Goal: Task Accomplishment & Management: Use online tool/utility

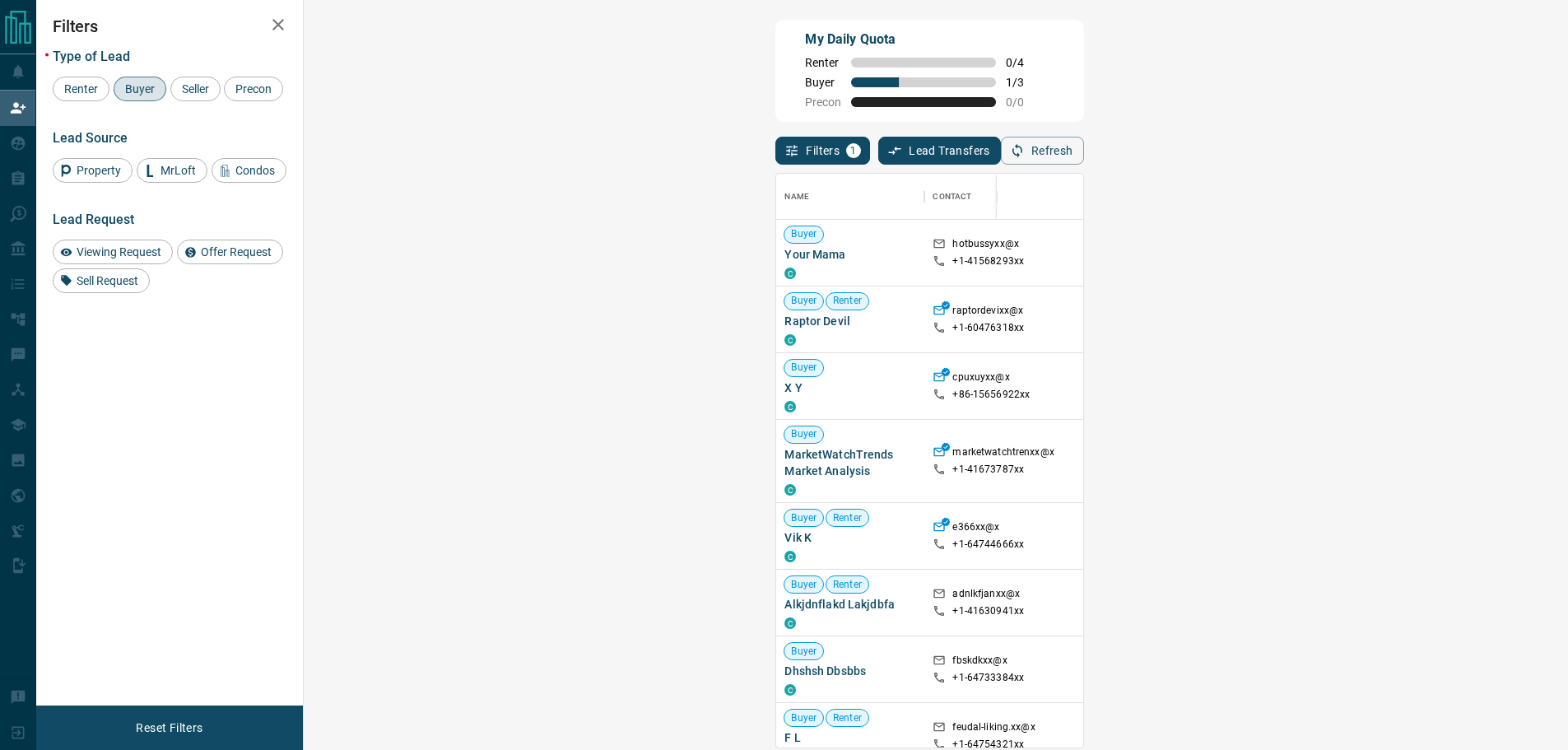
scroll to position [561, 1216]
click at [92, 89] on span "Renter" at bounding box center [81, 89] width 45 height 14
click at [114, 87] on div "Buyer" at bounding box center [140, 88] width 53 height 24
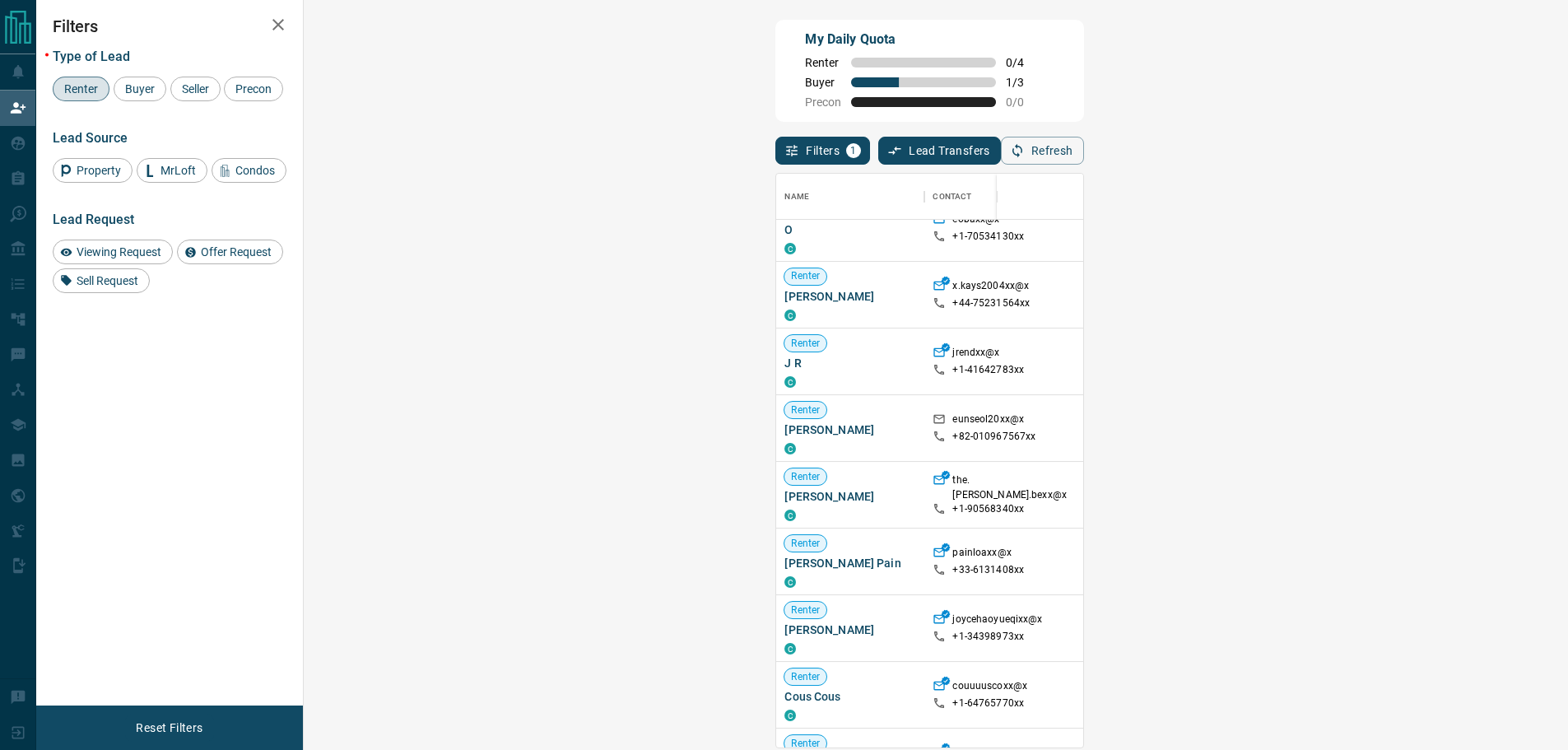
scroll to position [494, 0]
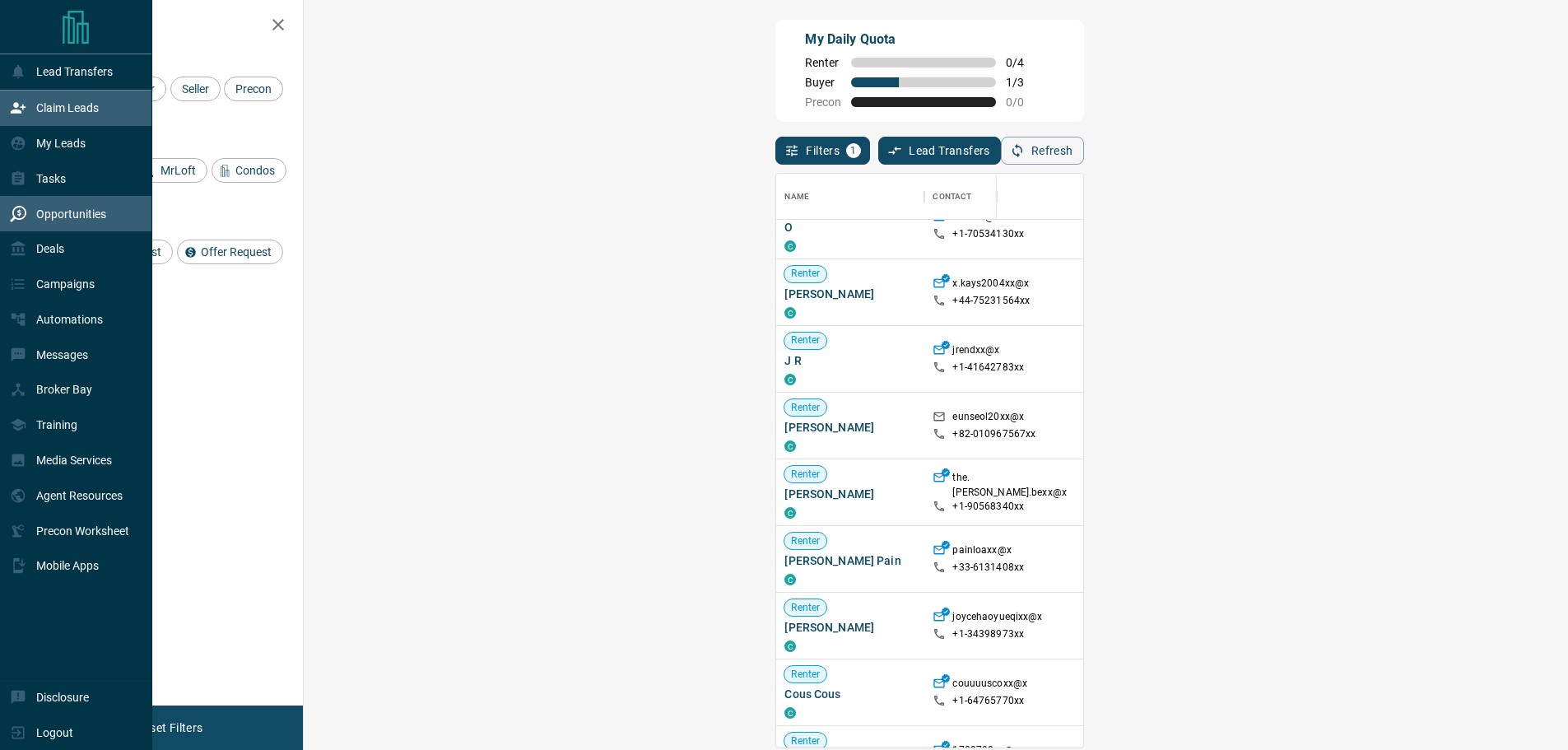
click at [73, 219] on p "Opportunities" at bounding box center [71, 214] width 70 height 14
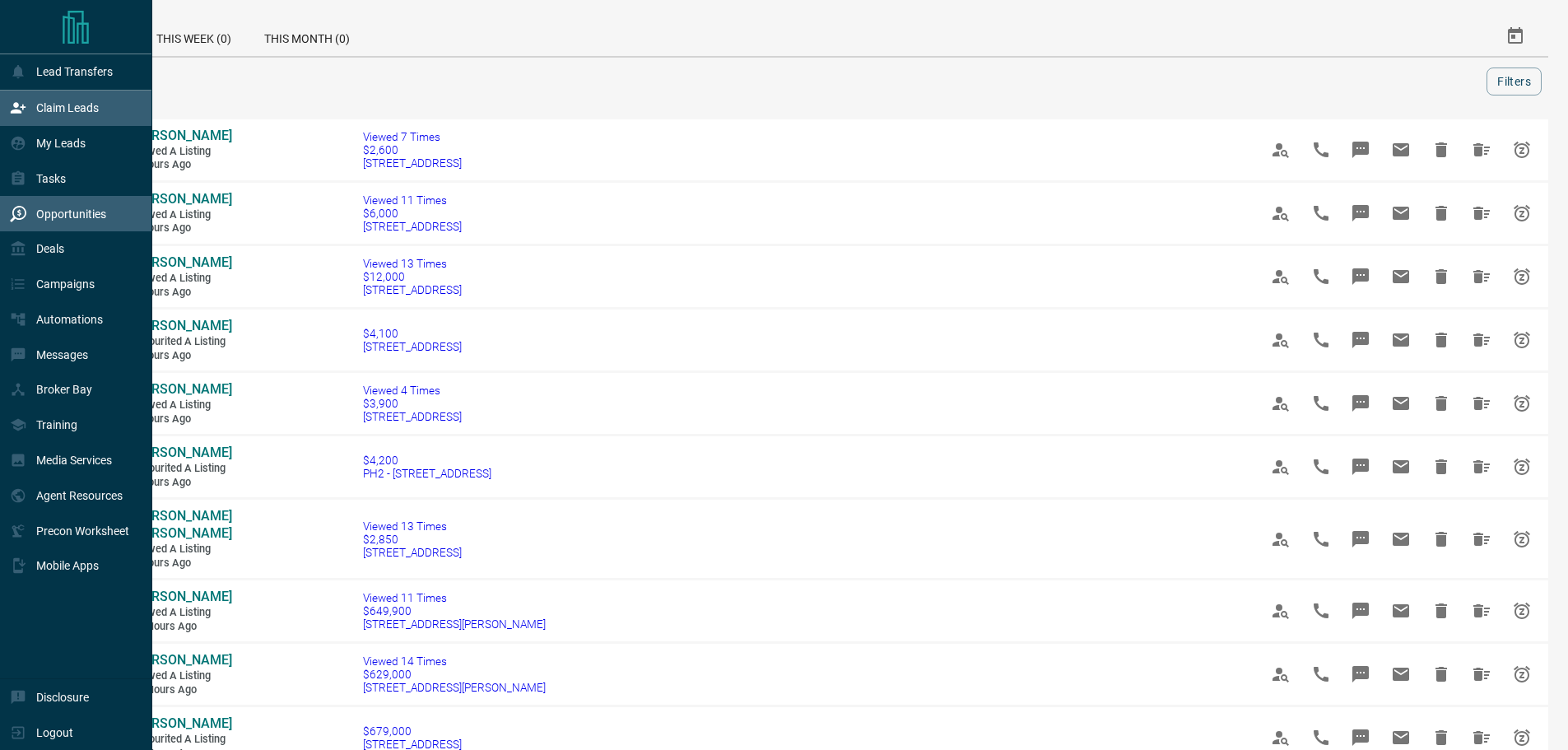
click at [66, 120] on div "Claim Leads" at bounding box center [54, 108] width 89 height 27
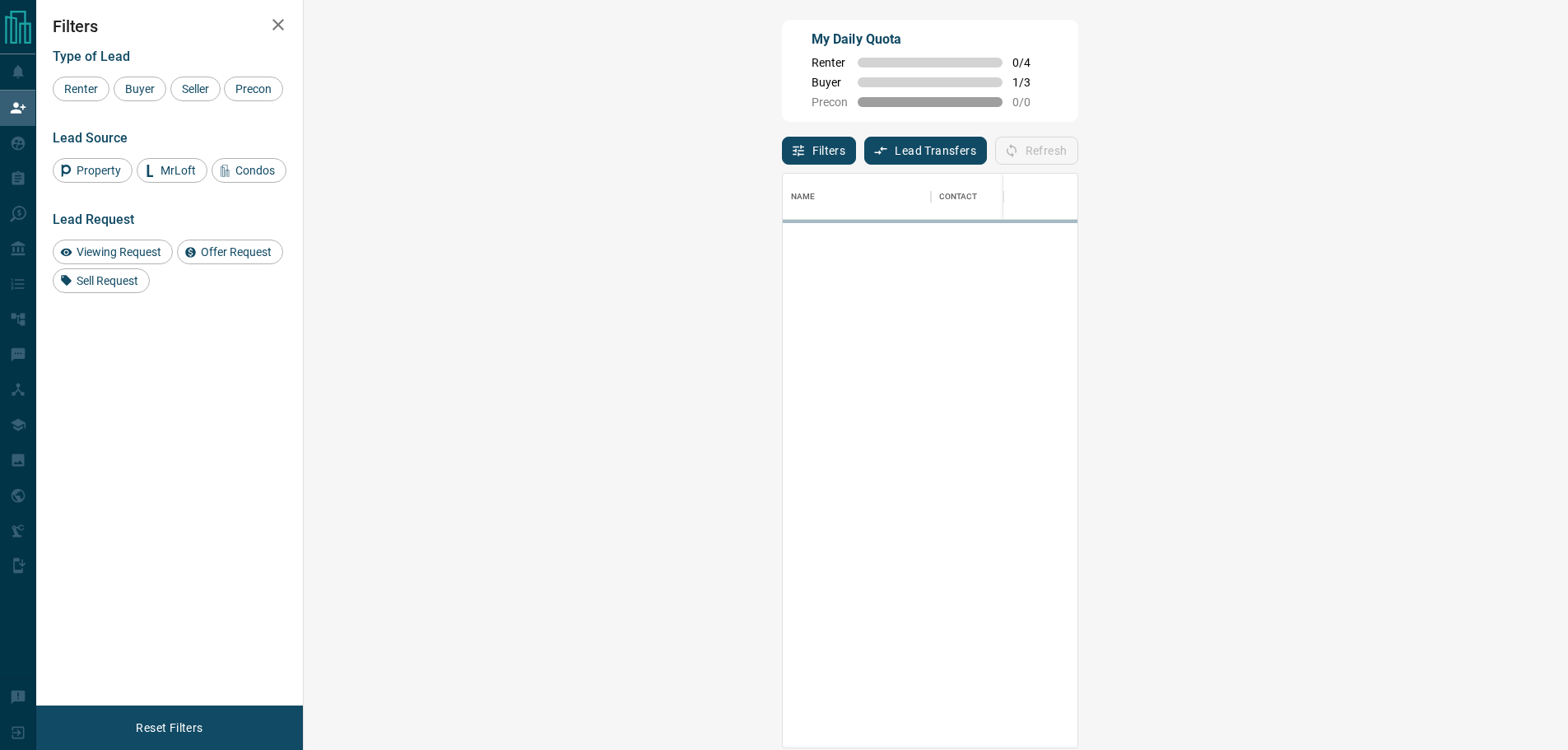
scroll to position [561, 1216]
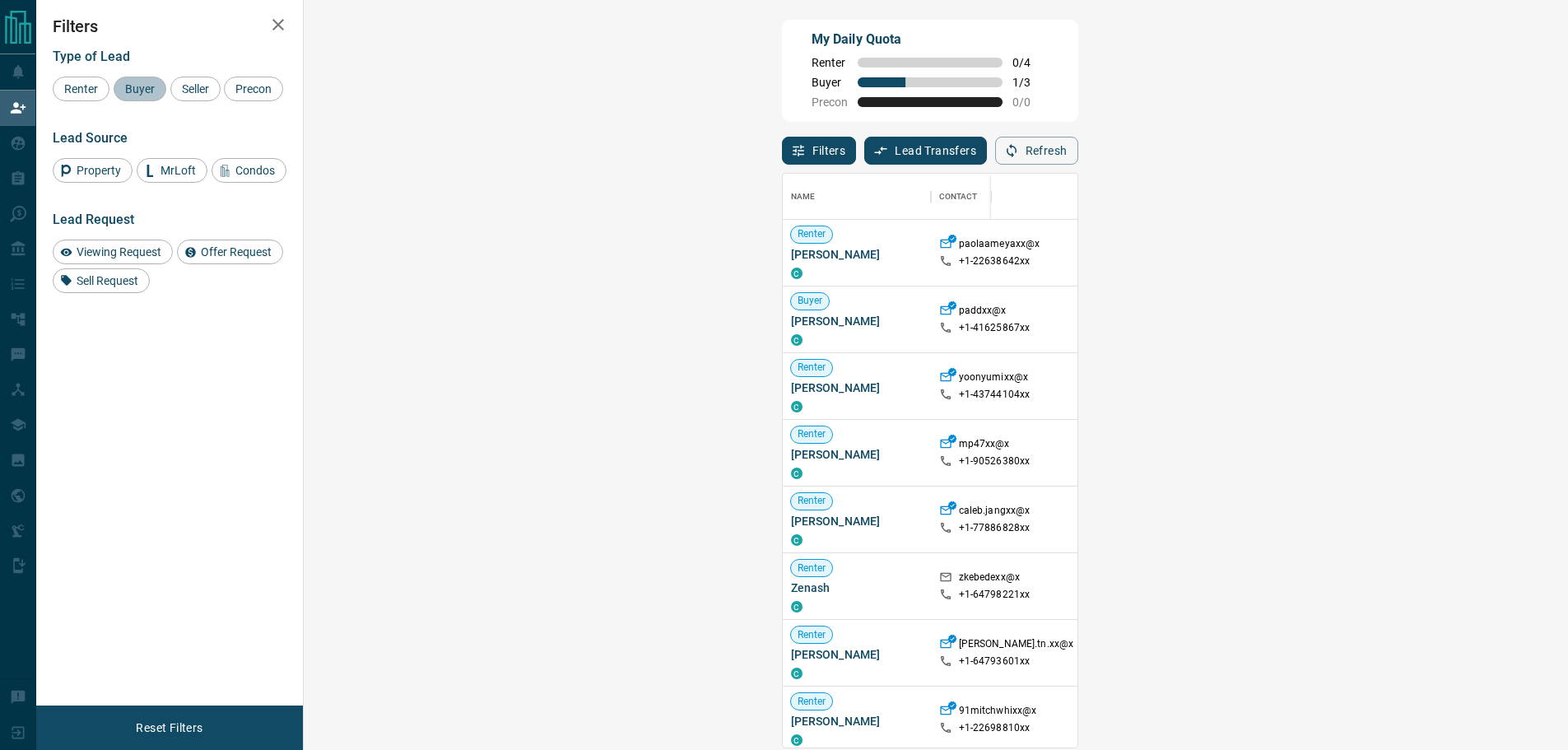
click at [147, 93] on span "Buyer" at bounding box center [140, 89] width 41 height 14
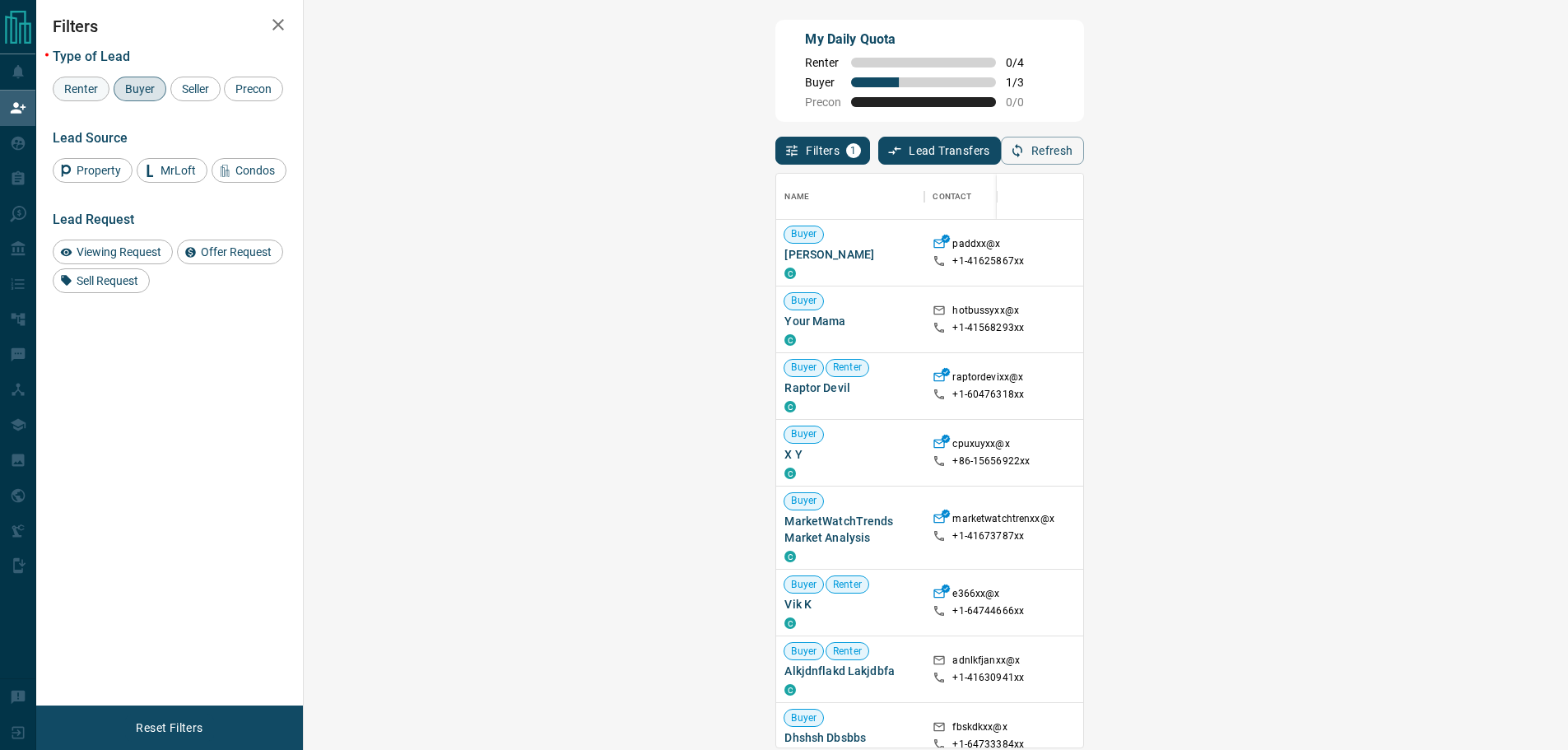
click at [76, 87] on span "Renter" at bounding box center [81, 89] width 45 height 14
click at [139, 89] on span "Buyer" at bounding box center [140, 89] width 41 height 14
